Goal: Task Accomplishment & Management: Use online tool/utility

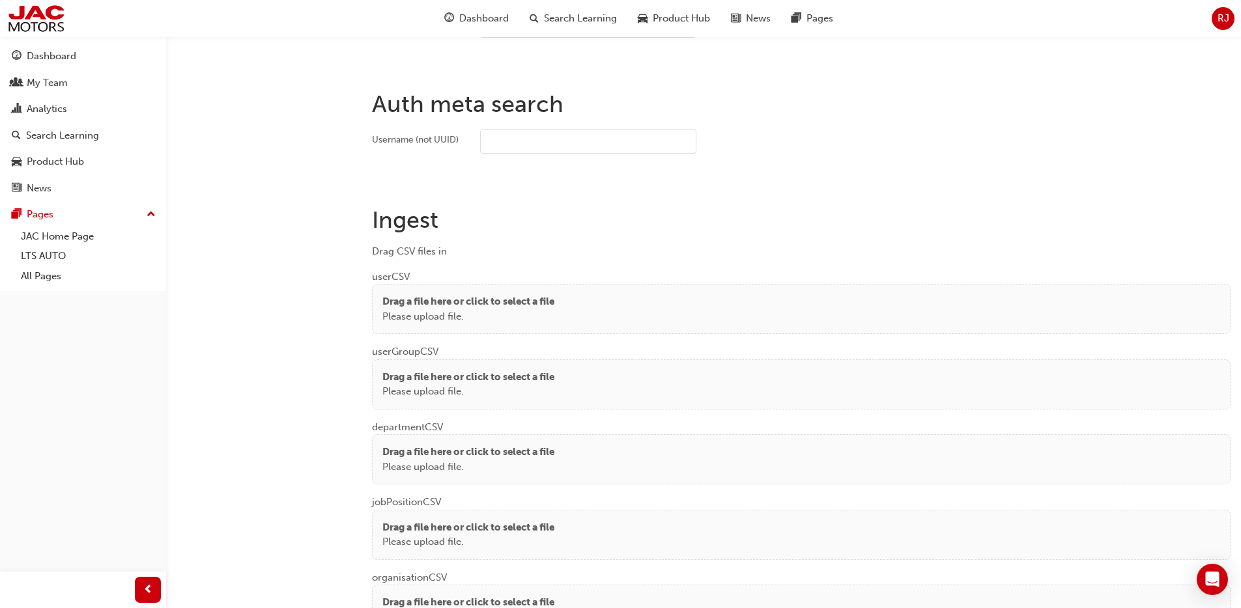
scroll to position [841, 0]
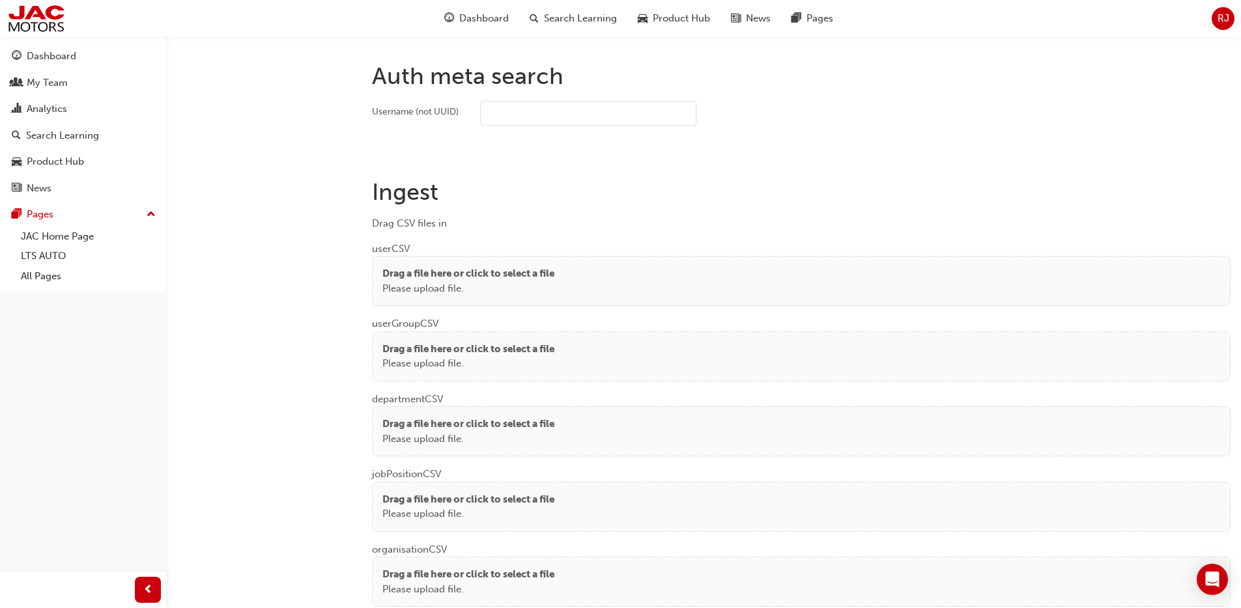
click at [485, 271] on p "Drag a file here or click to select a file" at bounding box center [468, 273] width 172 height 15
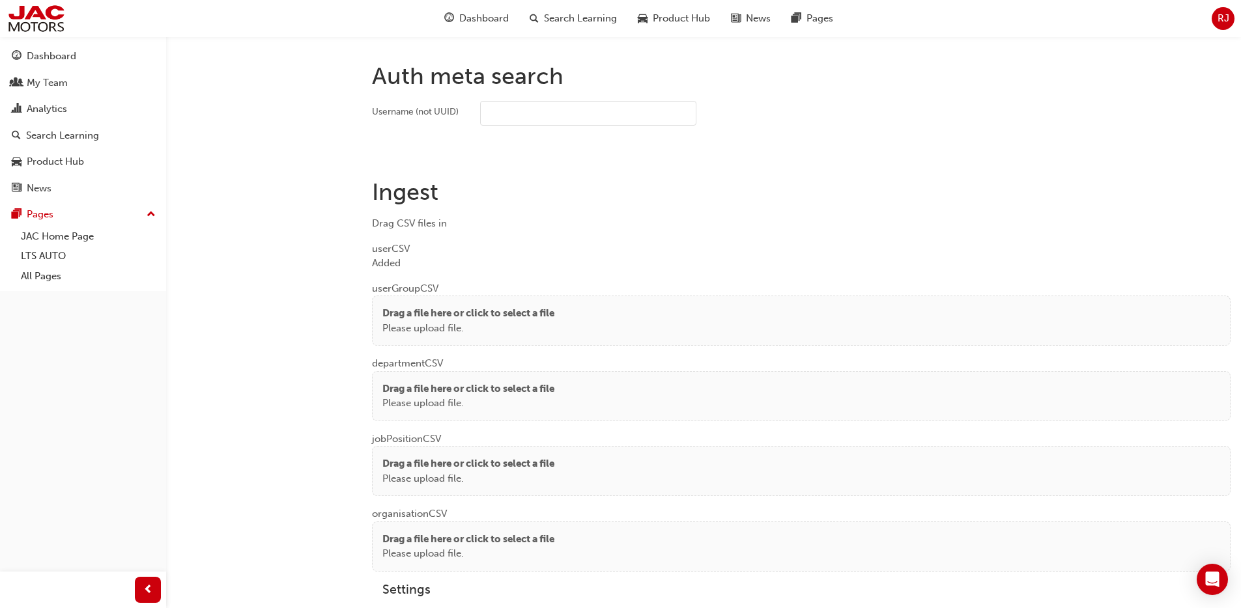
click at [396, 308] on p "Drag a file here or click to select a file" at bounding box center [468, 313] width 172 height 15
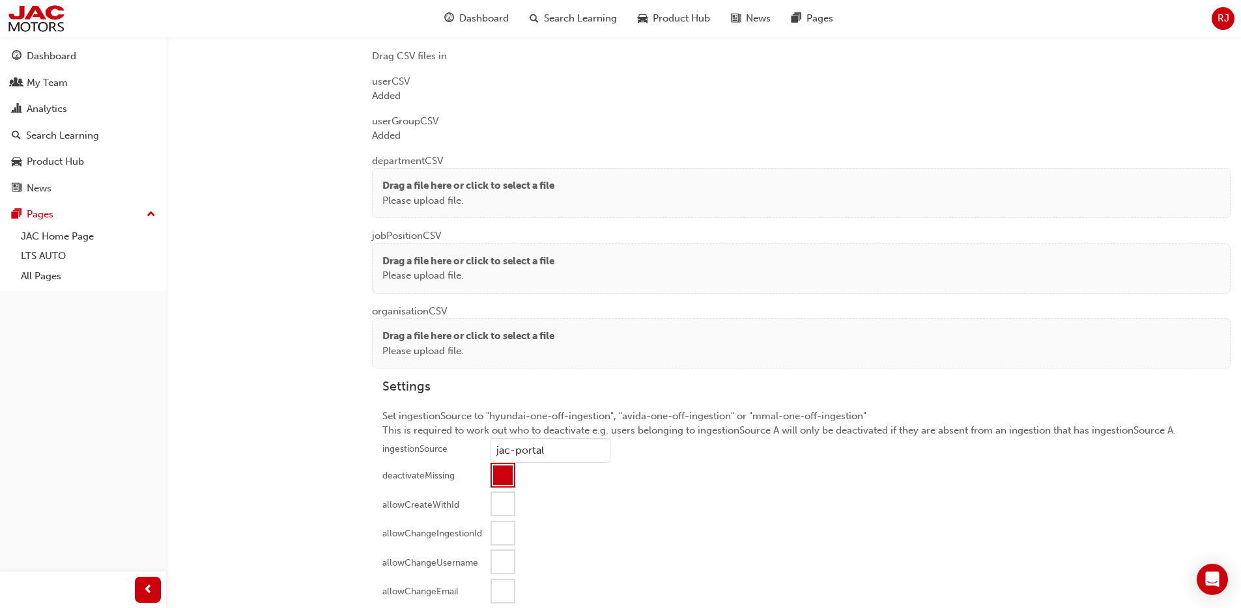
scroll to position [1077, 0]
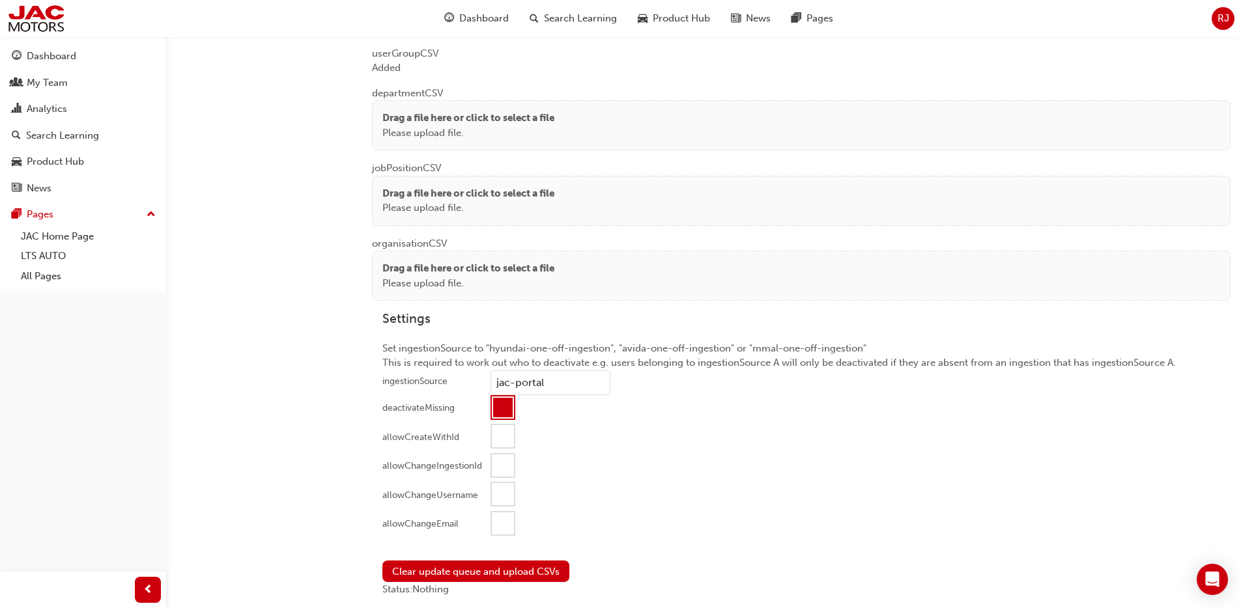
click at [444, 119] on p "Drag a file here or click to select a file" at bounding box center [468, 118] width 172 height 15
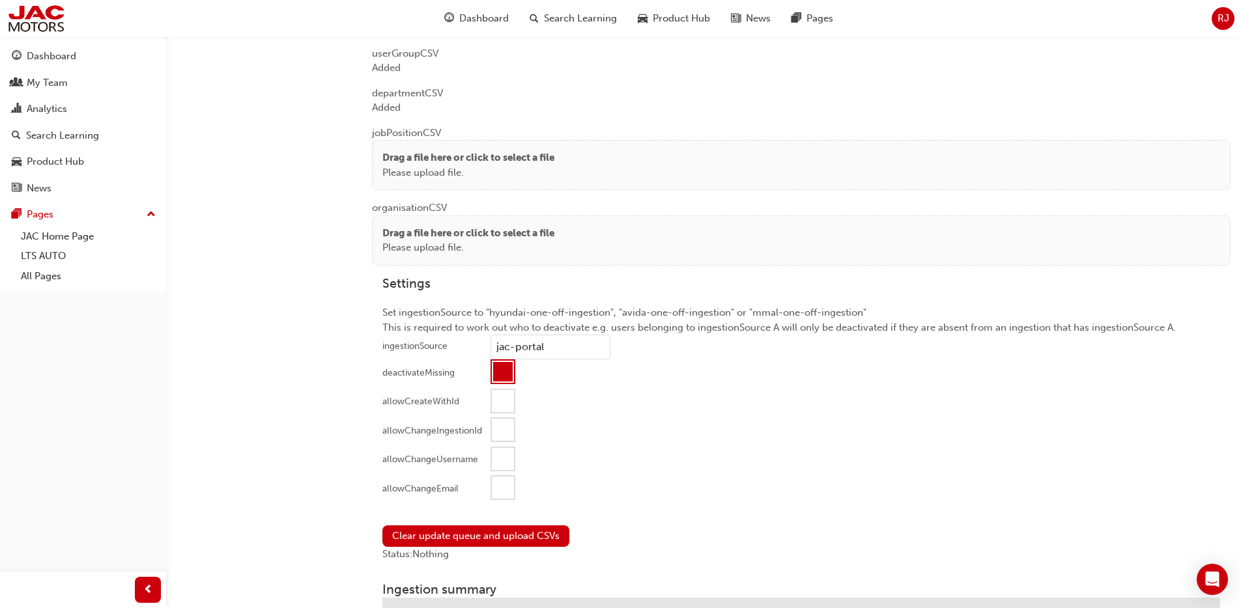
click at [423, 169] on p "Please upload file." at bounding box center [468, 172] width 172 height 15
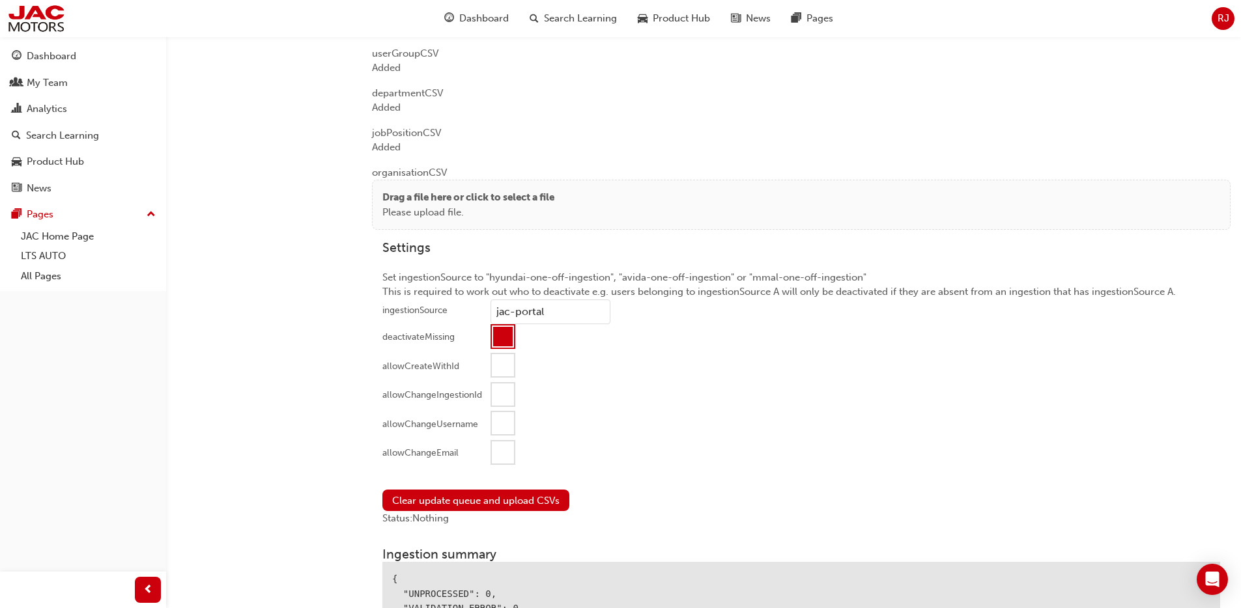
click at [430, 205] on p "Please upload file." at bounding box center [468, 212] width 172 height 15
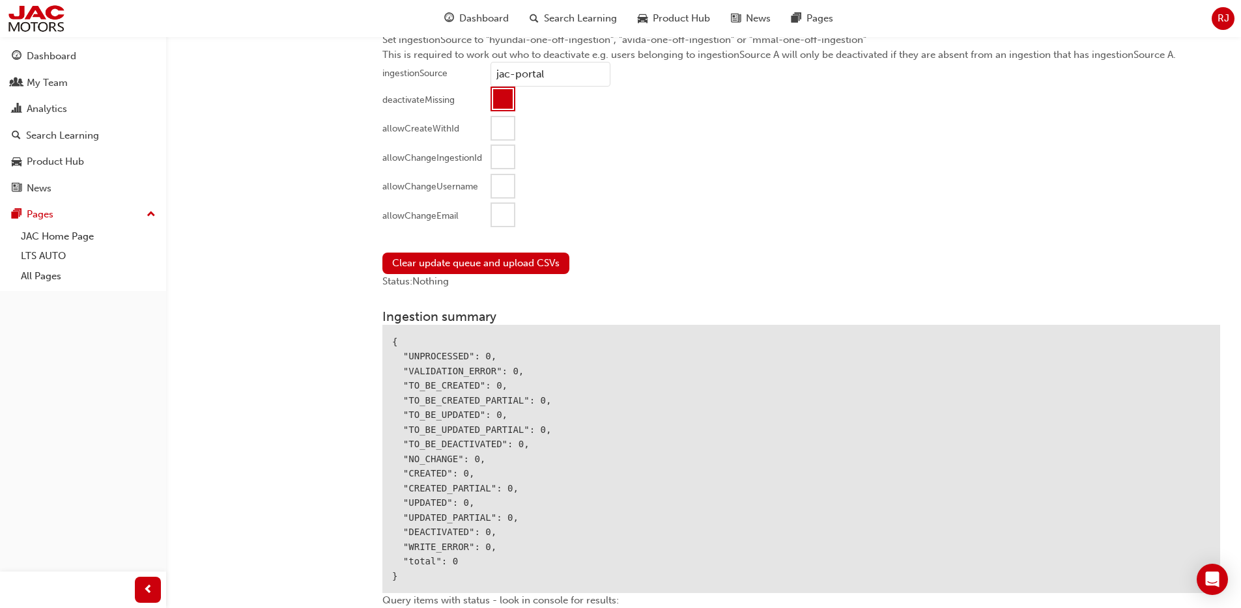
scroll to position [1346, 0]
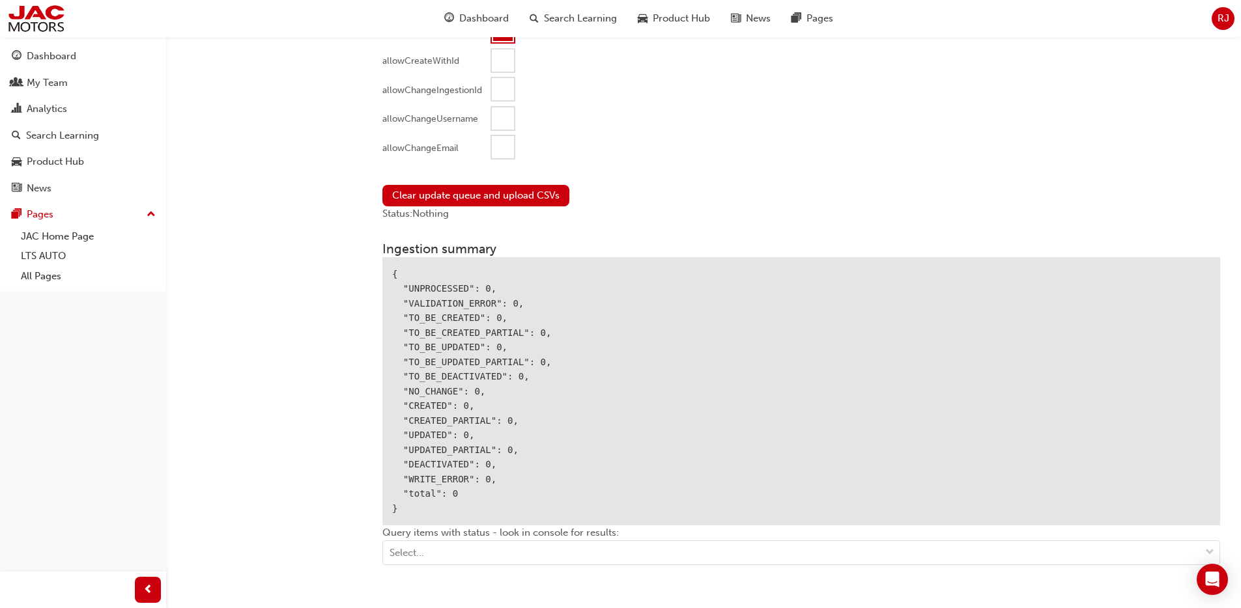
click at [499, 150] on div at bounding box center [503, 147] width 22 height 22
click at [467, 191] on button "Clear update queue and upload CSVs" at bounding box center [475, 195] width 187 height 21
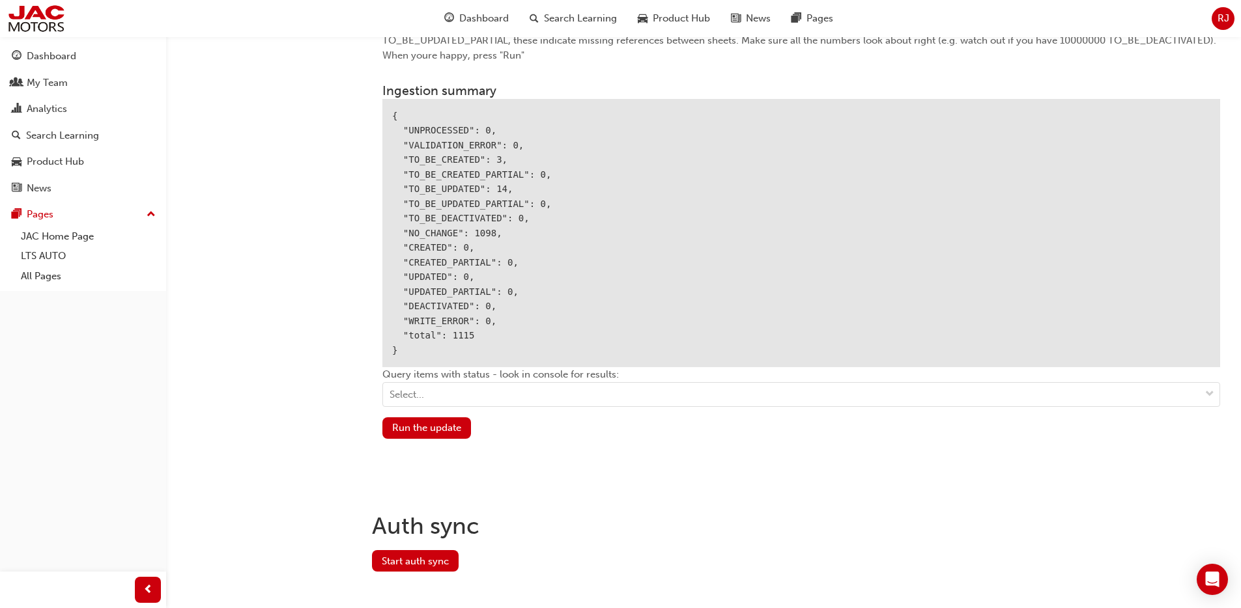
scroll to position [1549, 0]
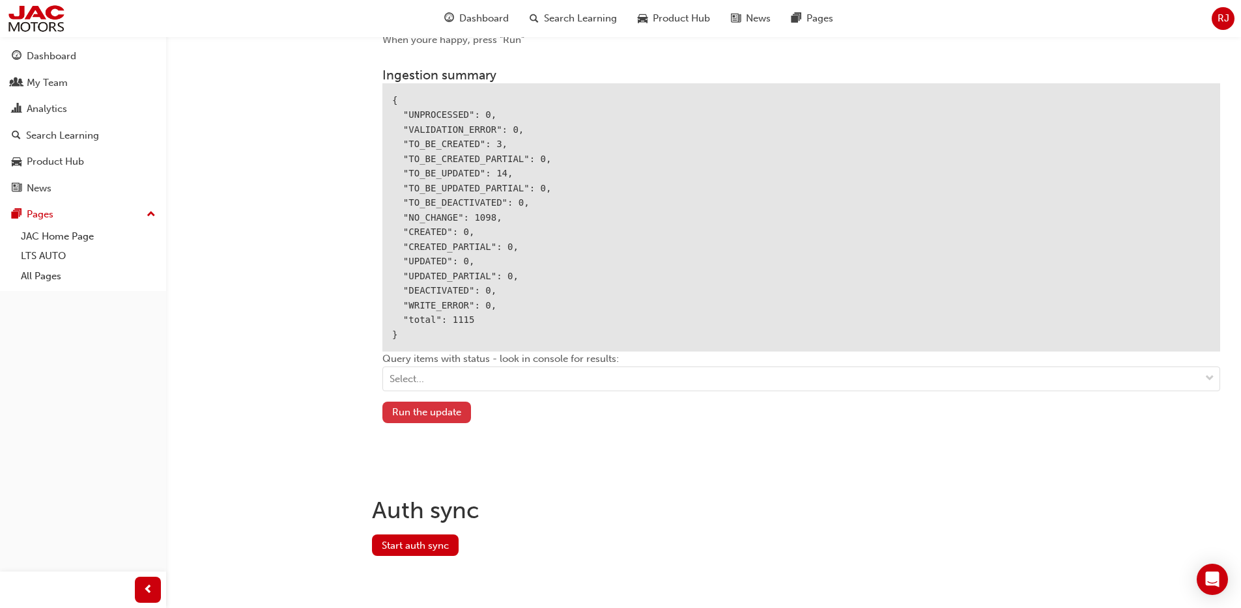
click at [447, 407] on button "Run the update" at bounding box center [426, 412] width 89 height 21
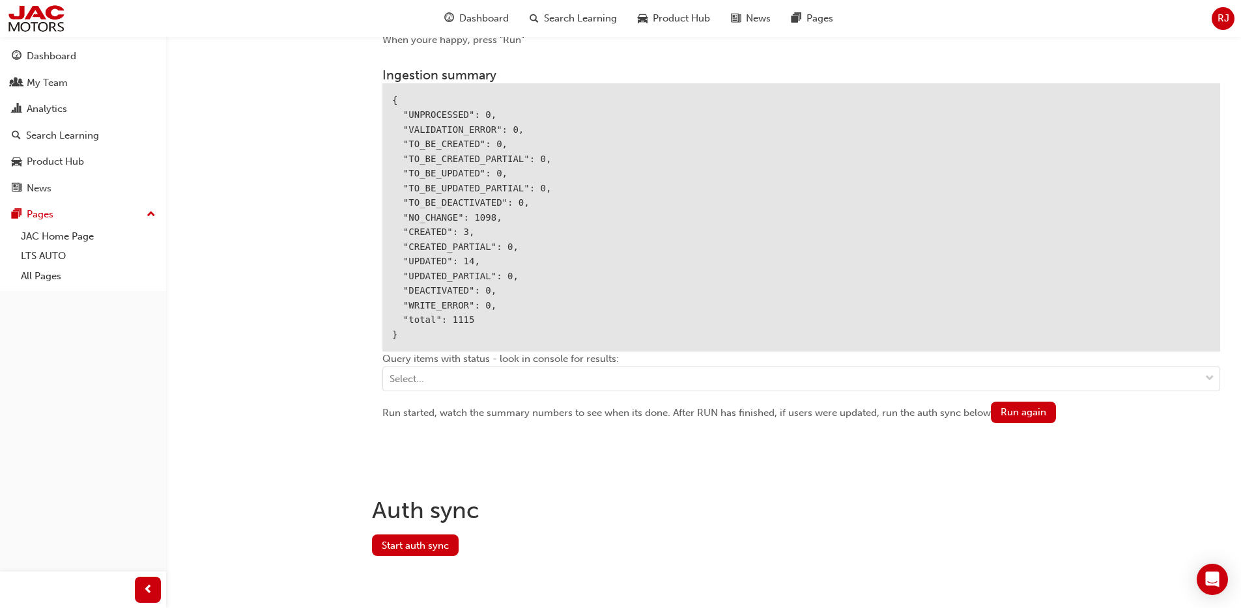
drag, startPoint x: 438, startPoint y: 544, endPoint x: 477, endPoint y: 538, distance: 39.5
click at [438, 544] on button "Start auth sync" at bounding box center [415, 545] width 87 height 21
